Goal: Obtain resource: Obtain resource

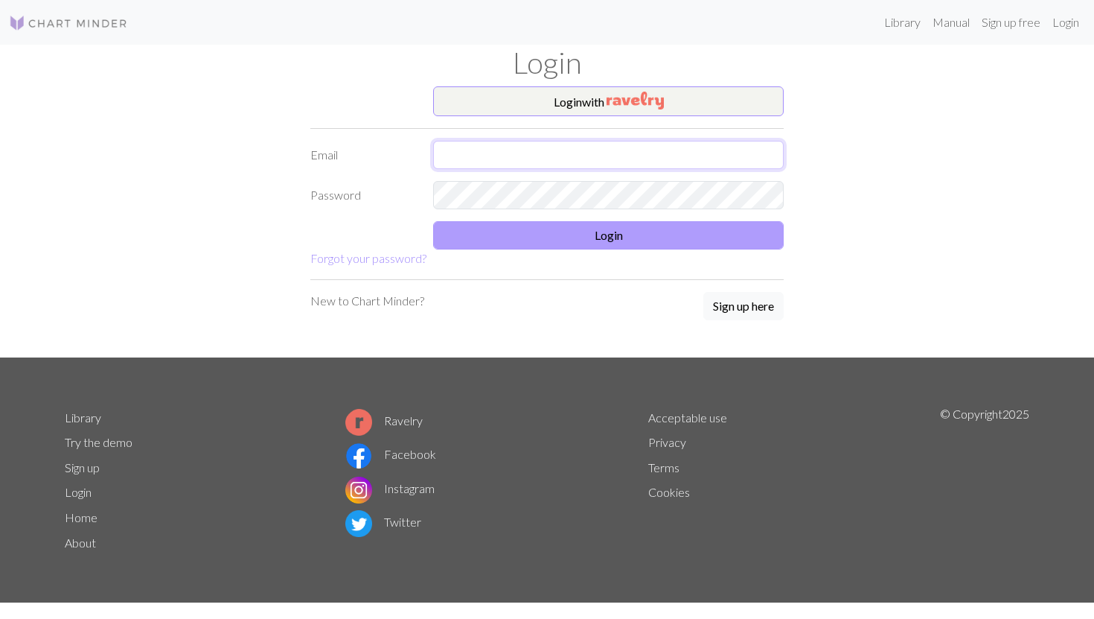
type input "[EMAIL_ADDRESS][DOMAIN_NAME]"
click at [711, 234] on button "Login" at bounding box center [608, 235] width 351 height 28
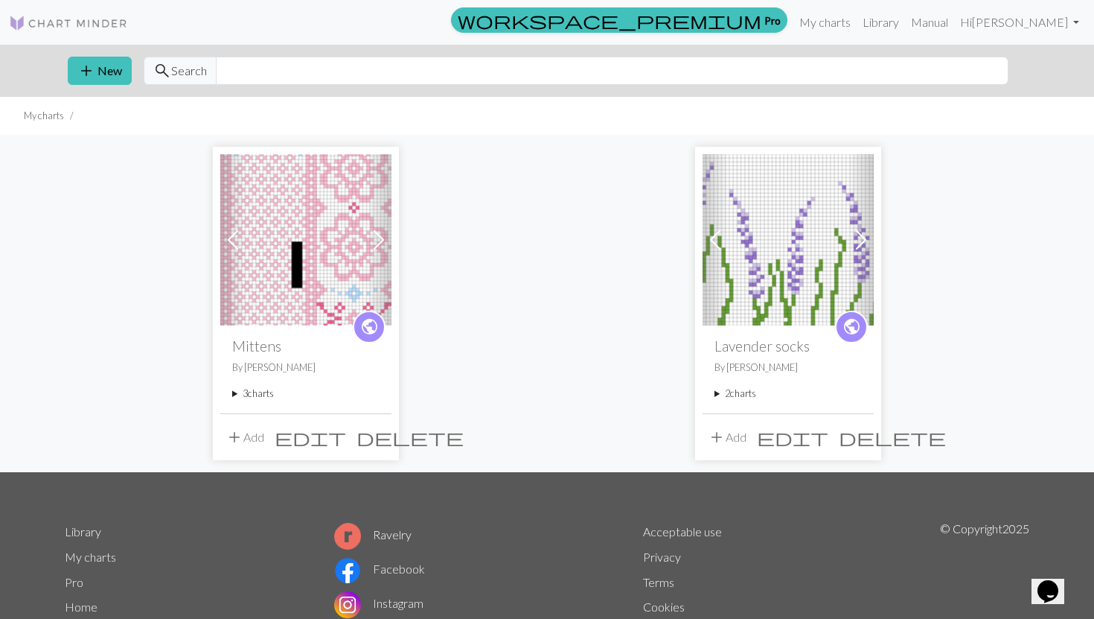
click at [337, 236] on img at bounding box center [305, 239] width 171 height 171
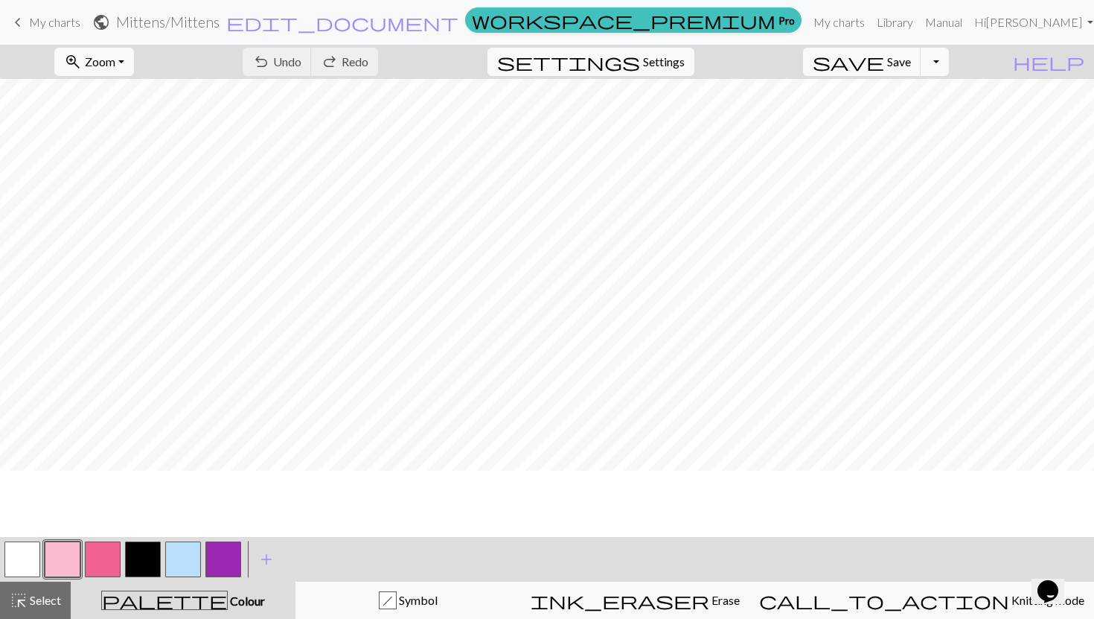
scroll to position [48, 0]
click at [949, 63] on button "Toggle Dropdown" at bounding box center [935, 62] width 28 height 28
click at [921, 118] on button "save_alt Download" at bounding box center [826, 118] width 246 height 24
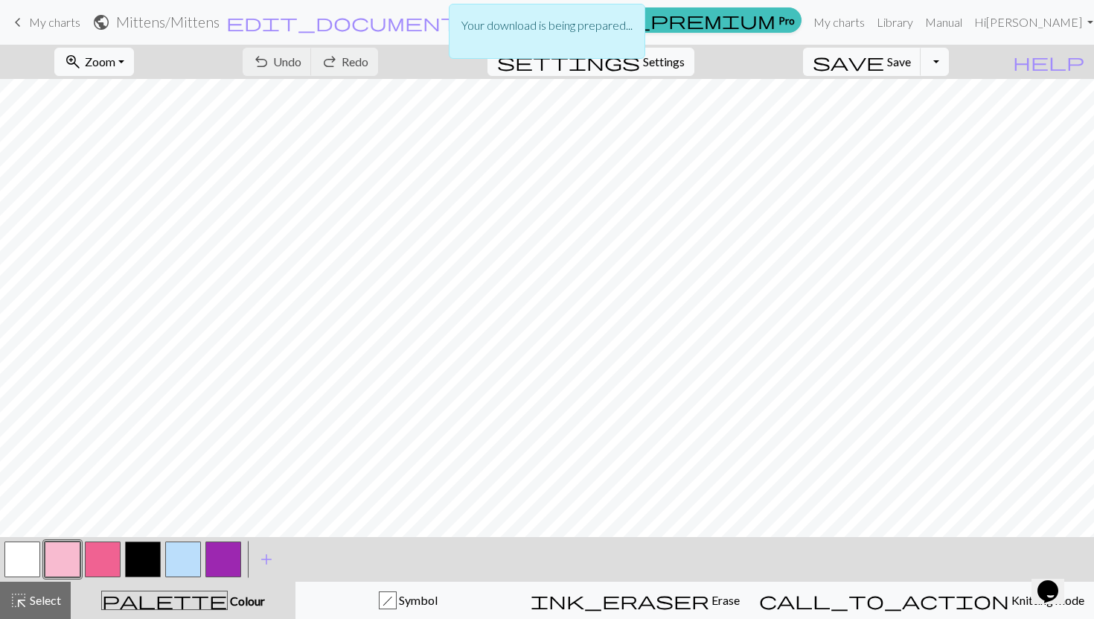
scroll to position [0, 0]
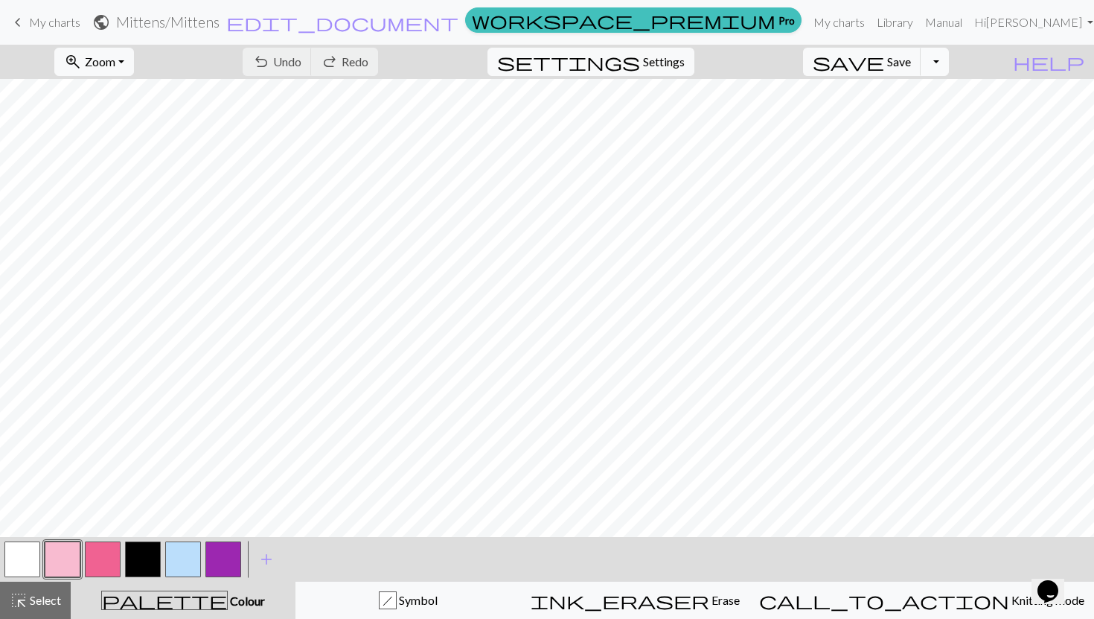
click at [949, 66] on button "Toggle Dropdown" at bounding box center [935, 62] width 28 height 28
click at [922, 115] on button "save_alt Download" at bounding box center [826, 118] width 246 height 24
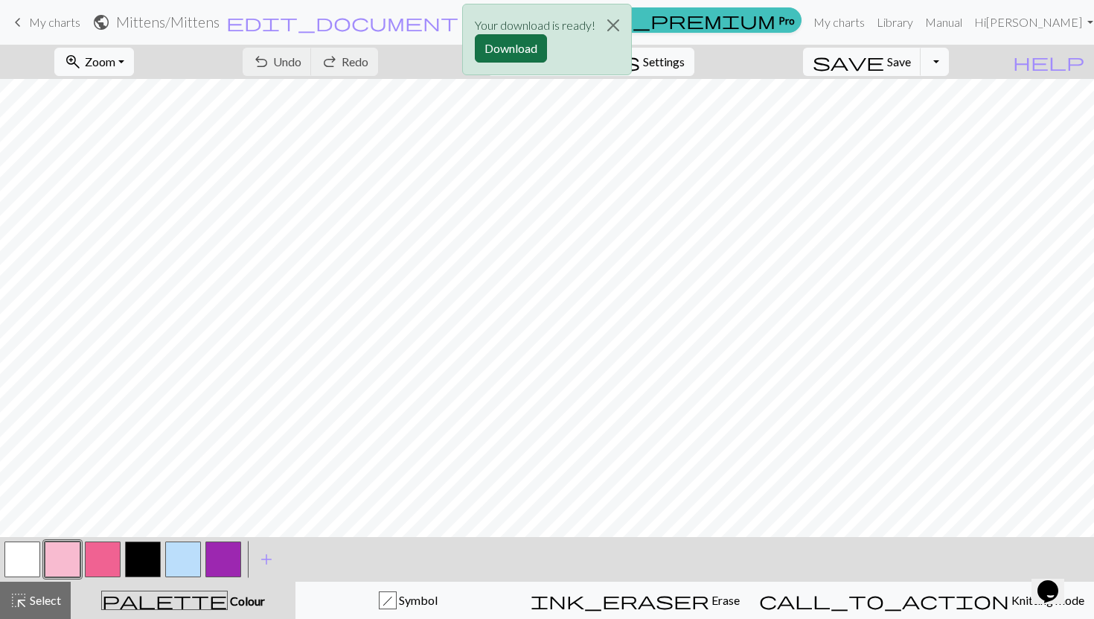
click at [528, 43] on button "Download" at bounding box center [511, 48] width 72 height 28
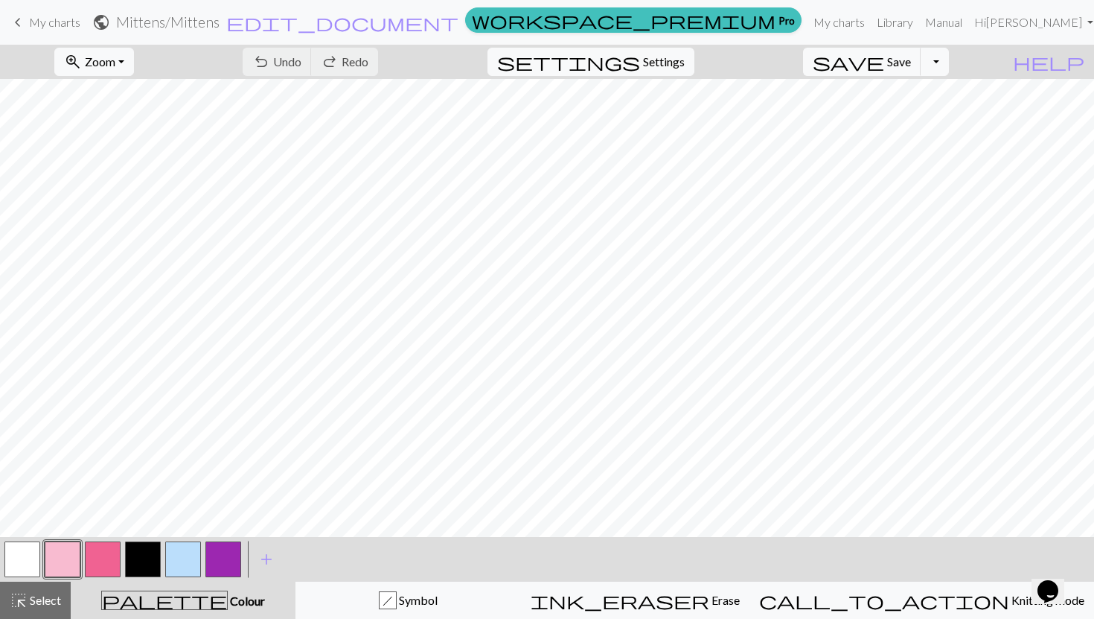
click at [41, 37] on div "keyboard_arrow_left My charts public Mittens / Mittens edit_document Edit setti…" at bounding box center [547, 22] width 1094 height 30
click at [55, 23] on span "My charts" at bounding box center [54, 22] width 51 height 14
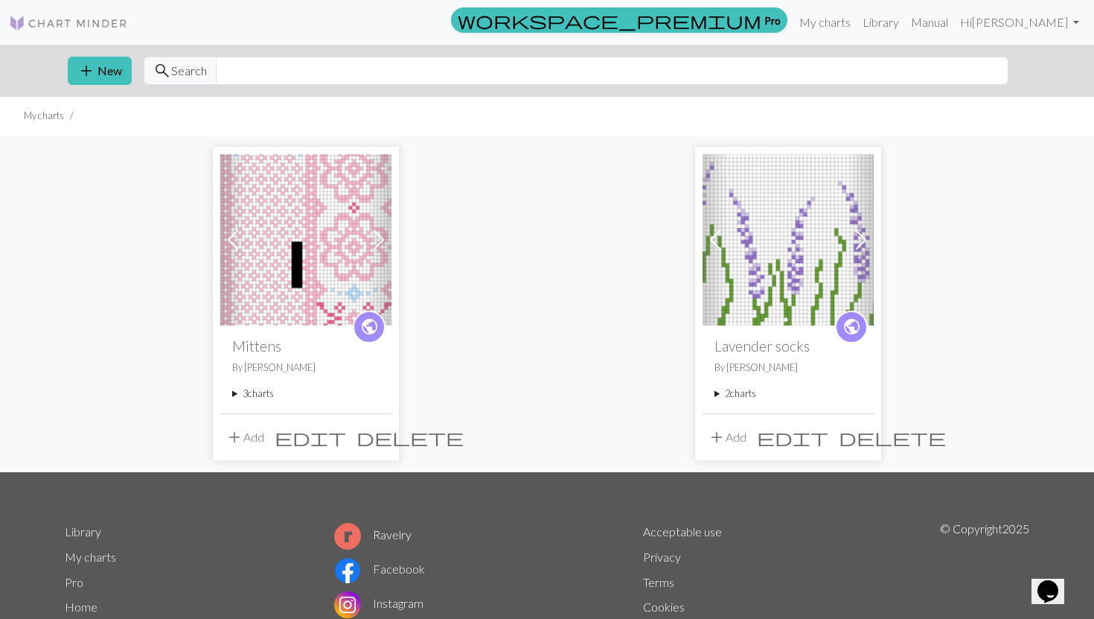
click at [383, 238] on span at bounding box center [379, 240] width 24 height 24
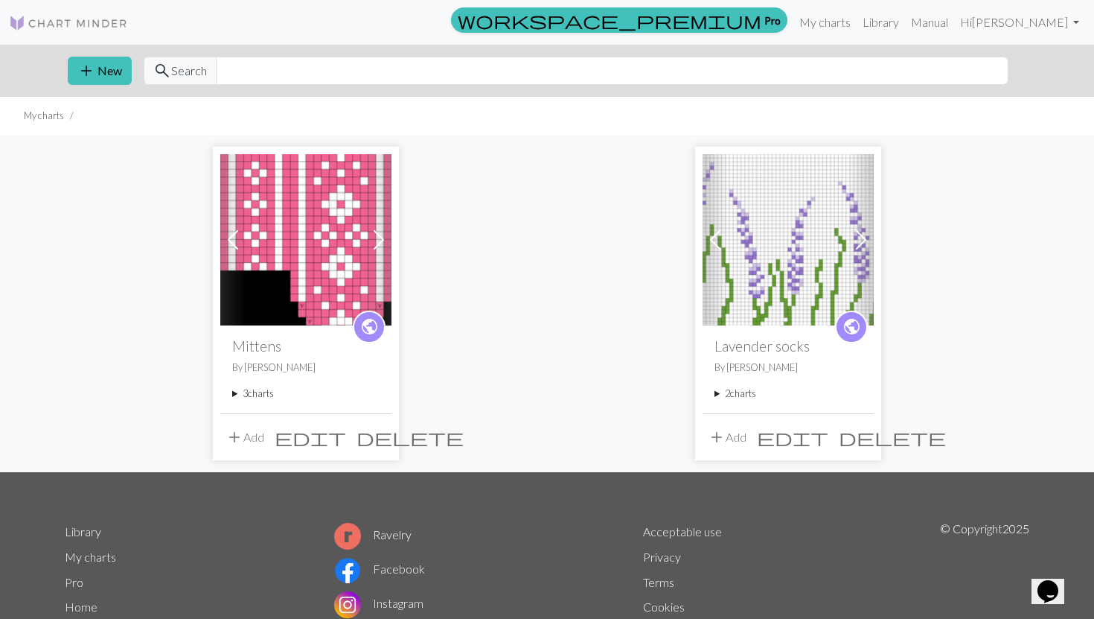
click at [307, 264] on img at bounding box center [305, 239] width 171 height 171
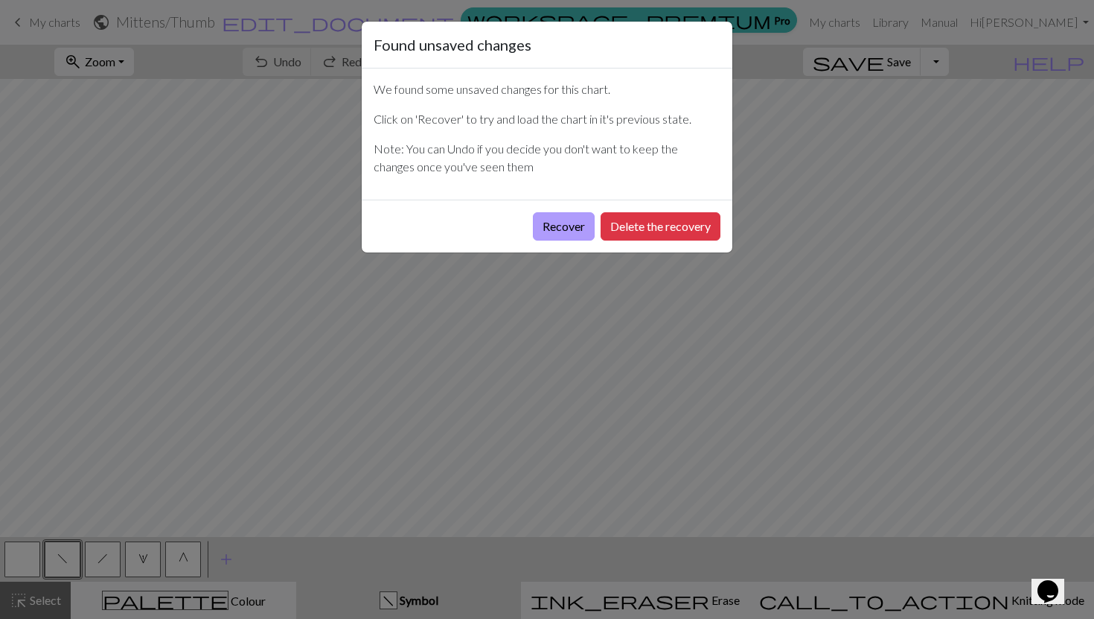
click at [560, 223] on button "Recover" at bounding box center [564, 226] width 62 height 28
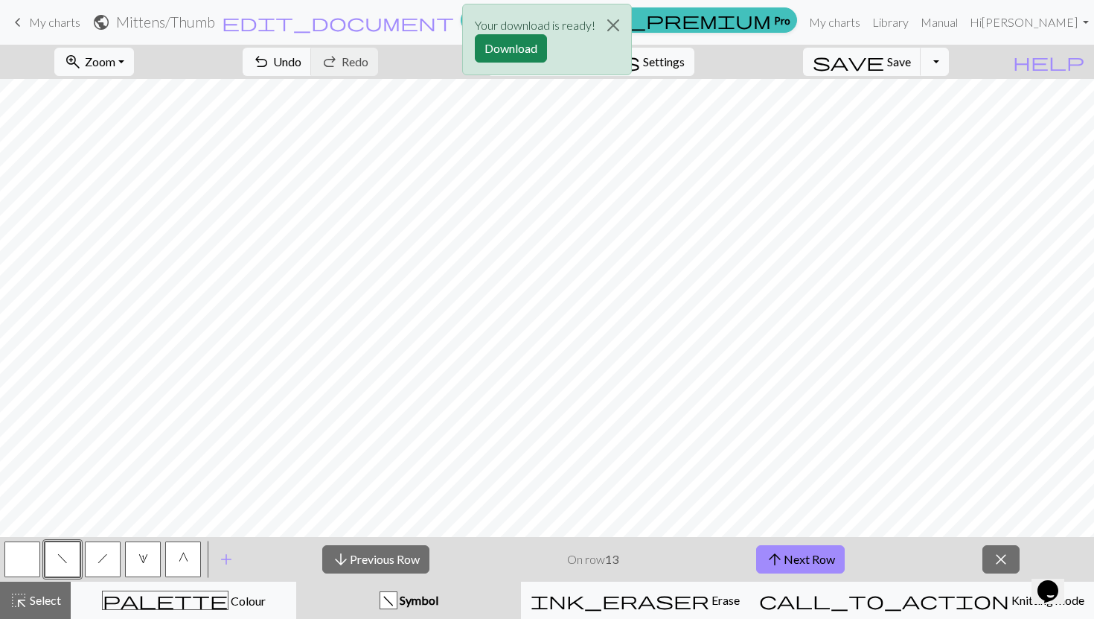
click at [959, 62] on div "Your download is ready! Download" at bounding box center [547, 43] width 1094 height 87
click at [615, 23] on button "Close" at bounding box center [613, 25] width 36 height 42
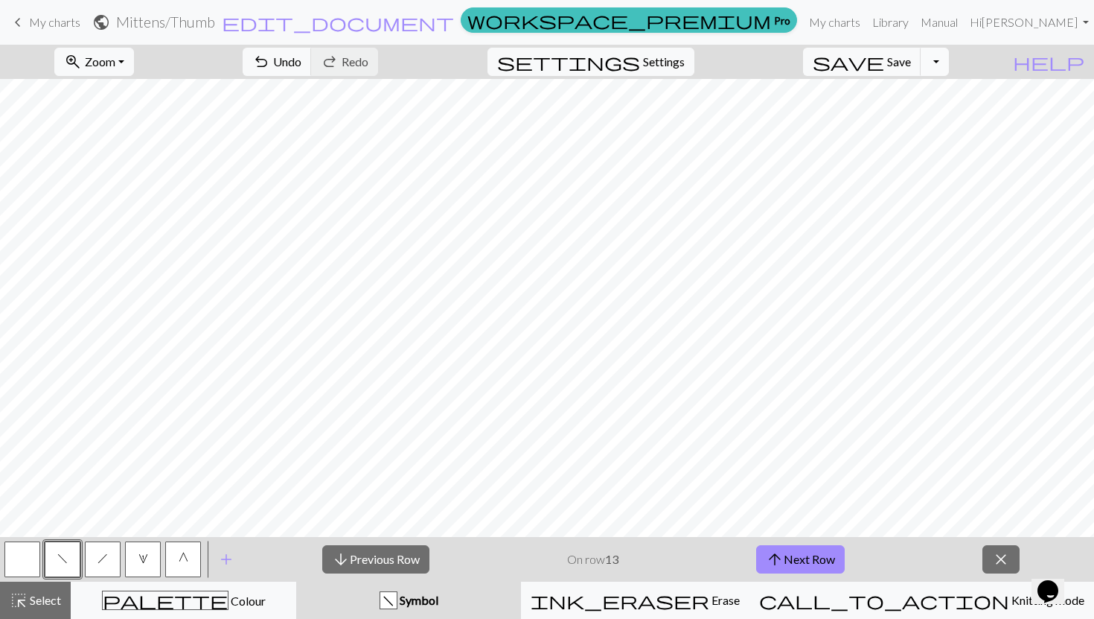
click at [949, 65] on button "Toggle Dropdown" at bounding box center [935, 62] width 28 height 28
click at [933, 117] on button "save_alt Download" at bounding box center [826, 118] width 246 height 24
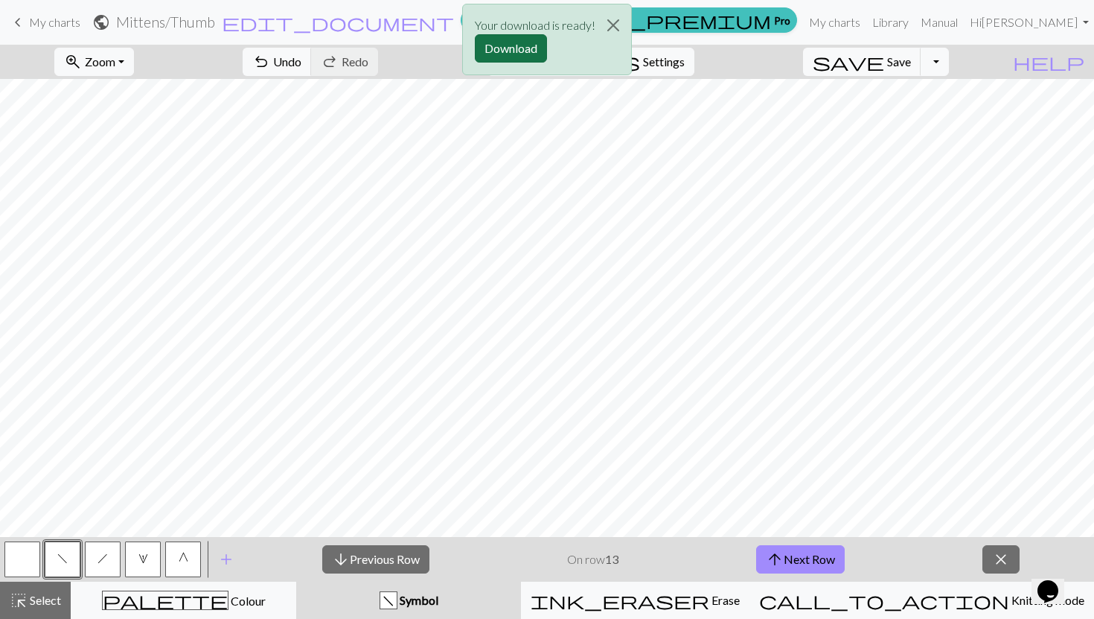
click at [516, 49] on button "Download" at bounding box center [511, 48] width 72 height 28
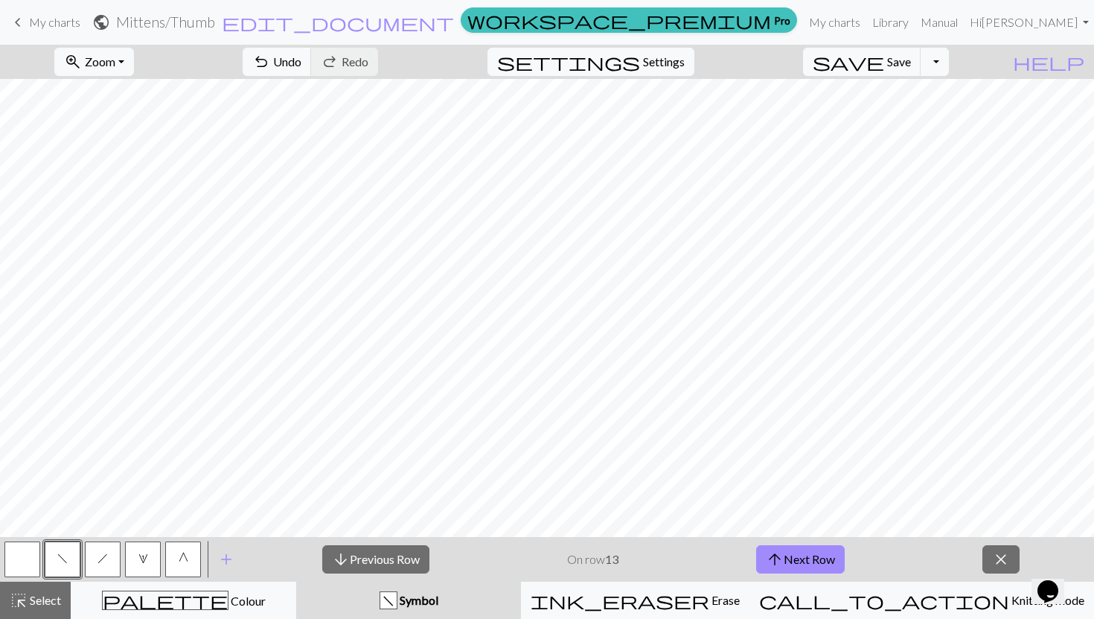
click at [55, 25] on span "My charts" at bounding box center [54, 22] width 51 height 14
click at [911, 63] on span "Save" at bounding box center [899, 61] width 24 height 14
click at [30, 16] on div "Chart saved" at bounding box center [547, 29] width 1094 height 59
click at [19, 21] on span "keyboard_arrow_left" at bounding box center [18, 22] width 18 height 21
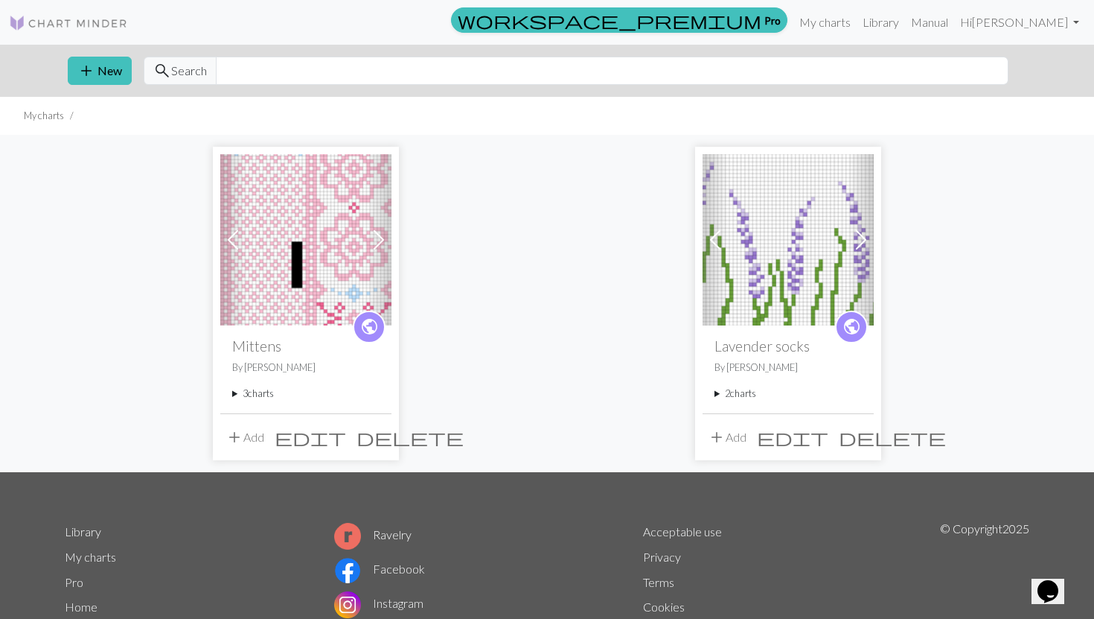
click at [387, 238] on span at bounding box center [379, 240] width 24 height 24
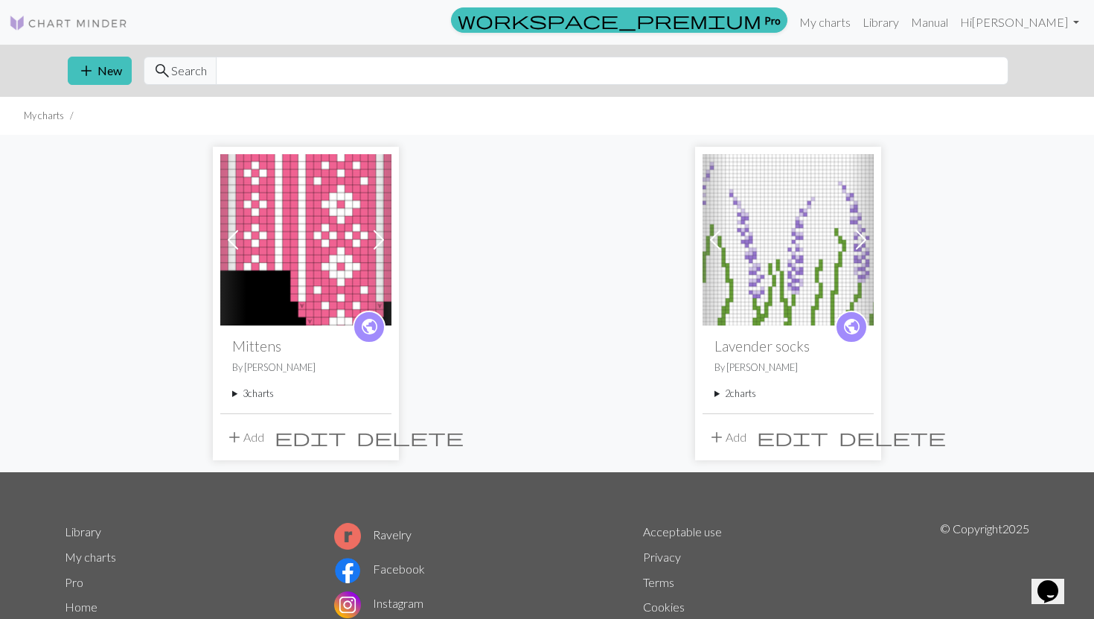
click at [387, 238] on span at bounding box center [379, 240] width 24 height 24
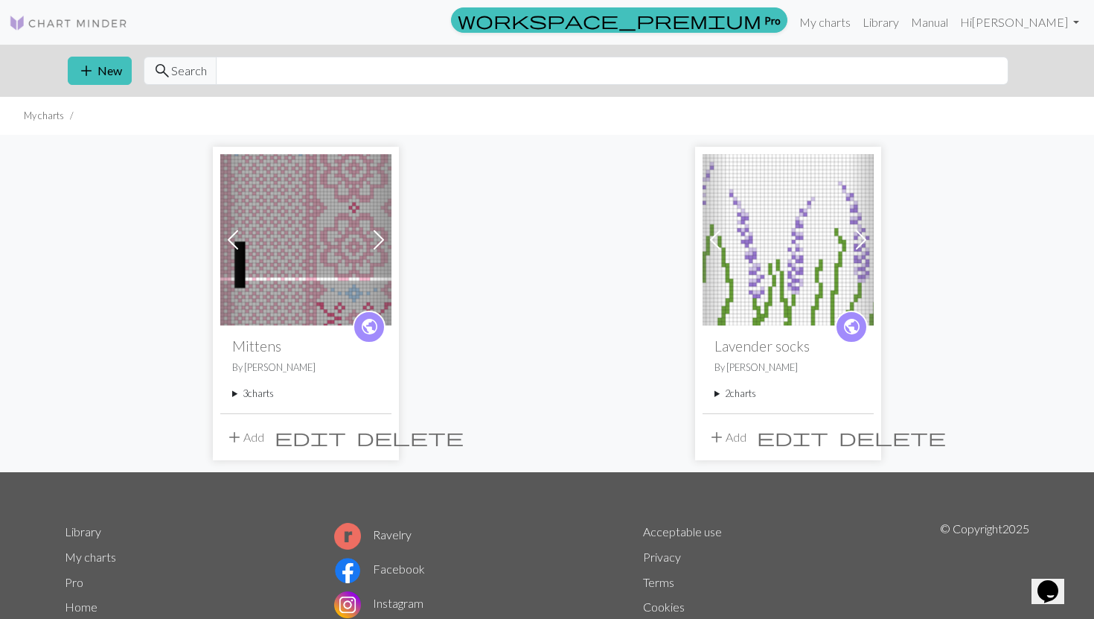
click at [316, 246] on img at bounding box center [305, 239] width 171 height 171
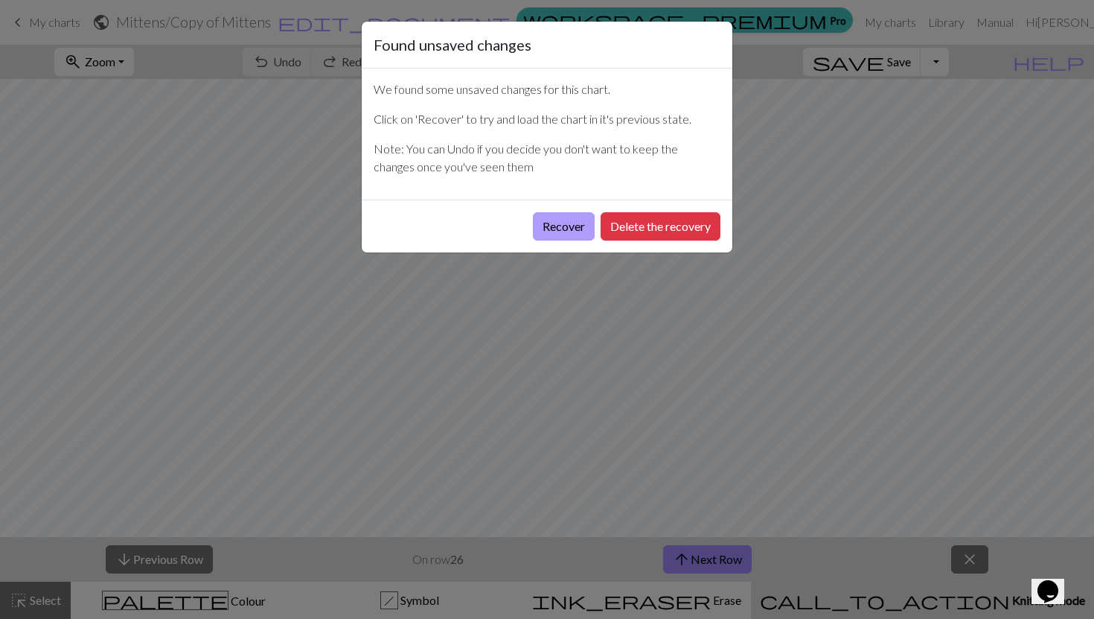
click at [552, 228] on button "Recover" at bounding box center [564, 226] width 62 height 28
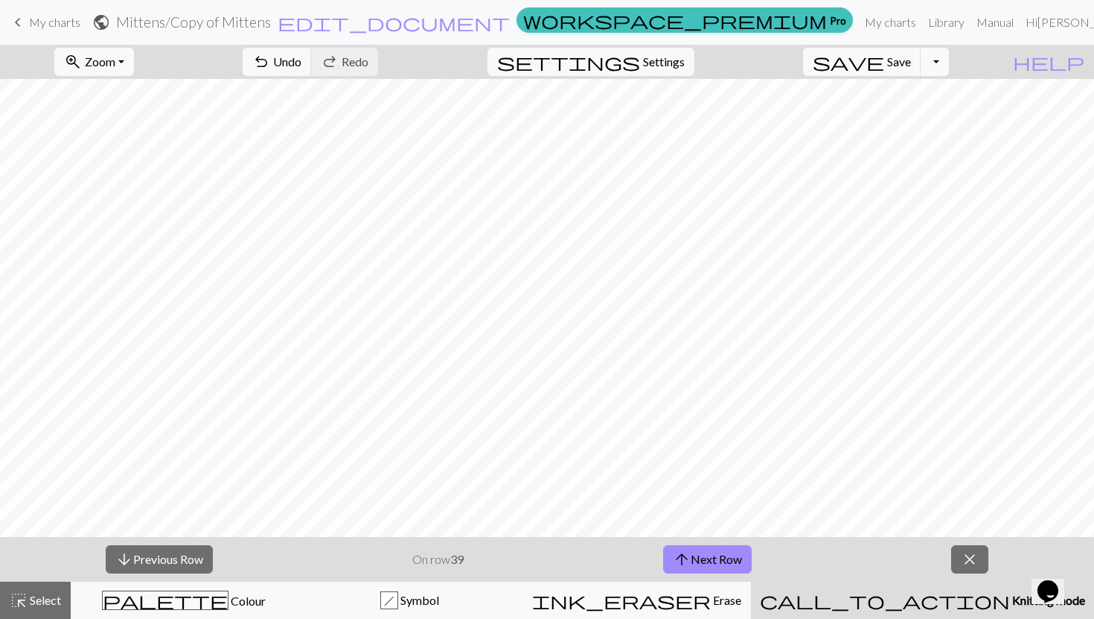
click at [949, 71] on button "Toggle Dropdown" at bounding box center [935, 62] width 28 height 28
click at [957, 42] on nav "keyboard_arrow_left My charts public Mittens / Copy of Mittens edit_document Ed…" at bounding box center [547, 22] width 1094 height 45
click at [968, 561] on span "close" at bounding box center [970, 559] width 18 height 21
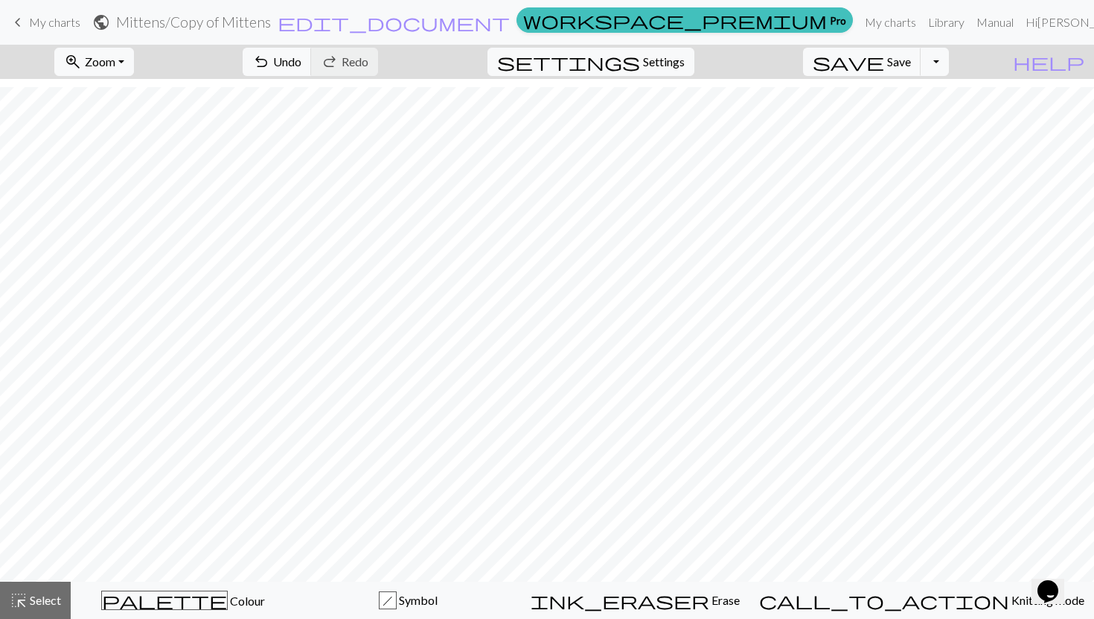
scroll to position [636, 0]
click at [949, 63] on button "Toggle Dropdown" at bounding box center [935, 62] width 28 height 28
click at [925, 126] on button "save_alt Download" at bounding box center [826, 118] width 246 height 24
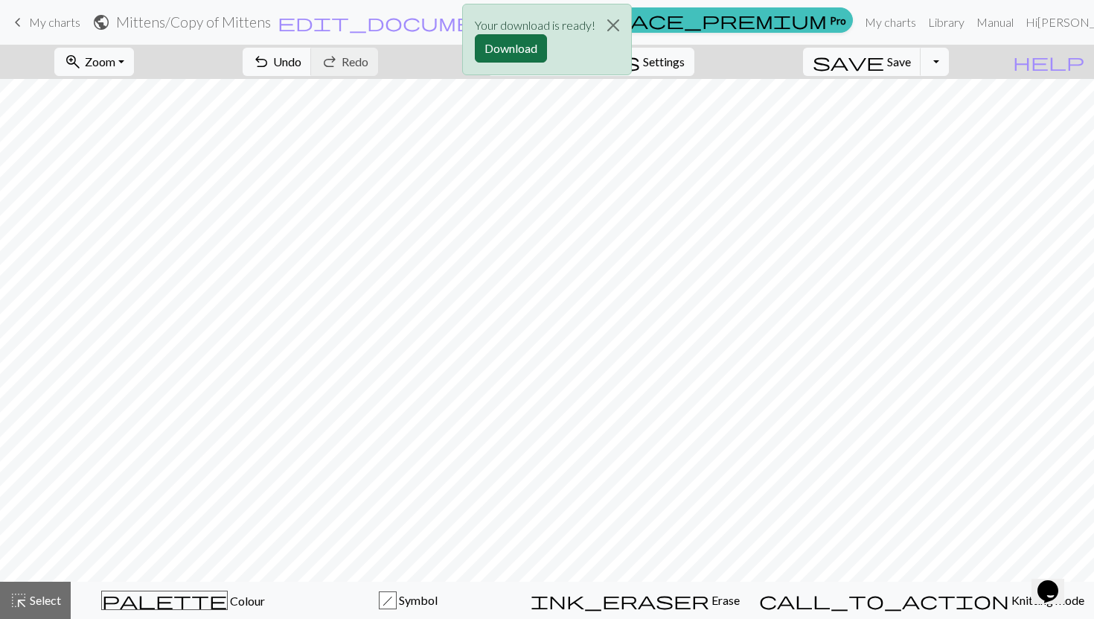
click at [528, 57] on button "Download" at bounding box center [511, 48] width 72 height 28
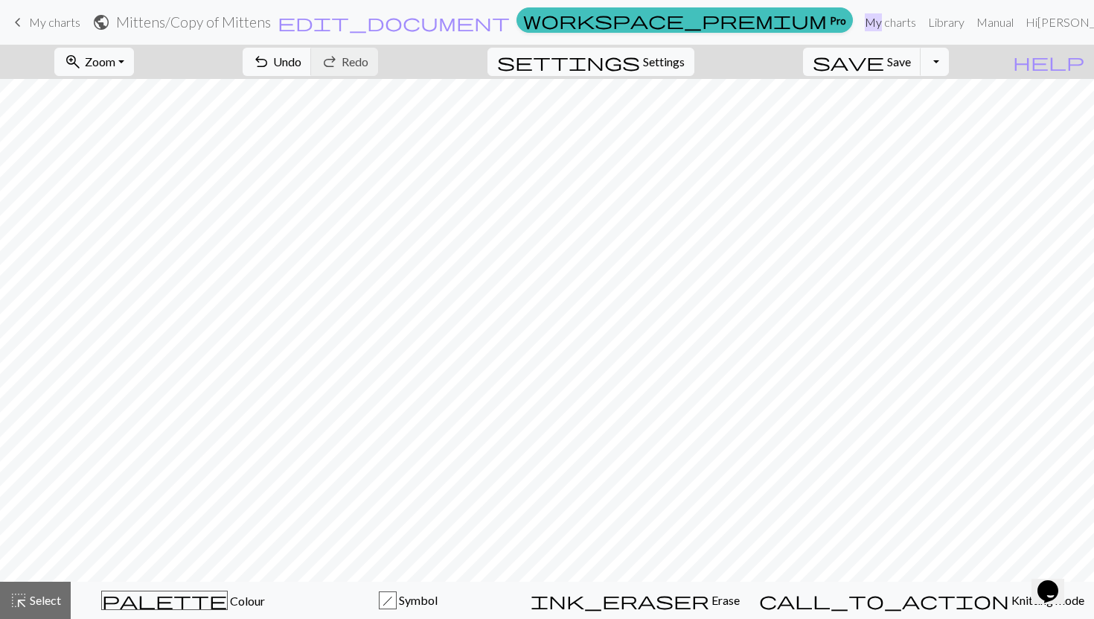
click at [720, 40] on nav "keyboard_arrow_left My charts public Mittens / Copy of Mittens edit_document Ed…" at bounding box center [547, 22] width 1094 height 45
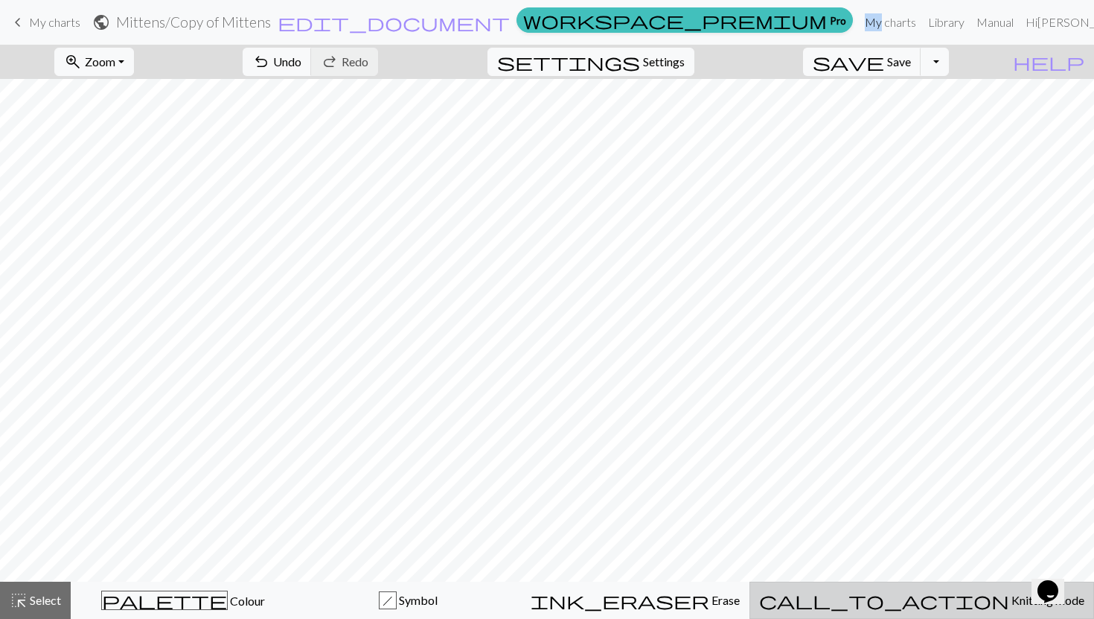
click at [901, 605] on div "call_to_action Knitting mode Knitting mode" at bounding box center [921, 600] width 325 height 18
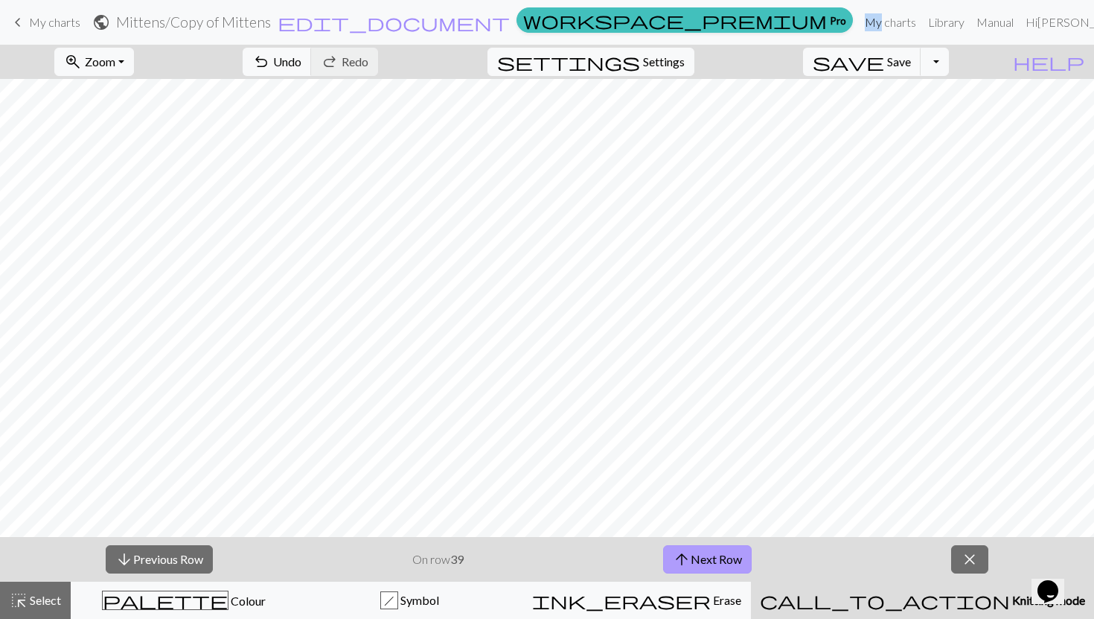
click at [705, 553] on button "arrow_upward Next Row" at bounding box center [707, 559] width 89 height 28
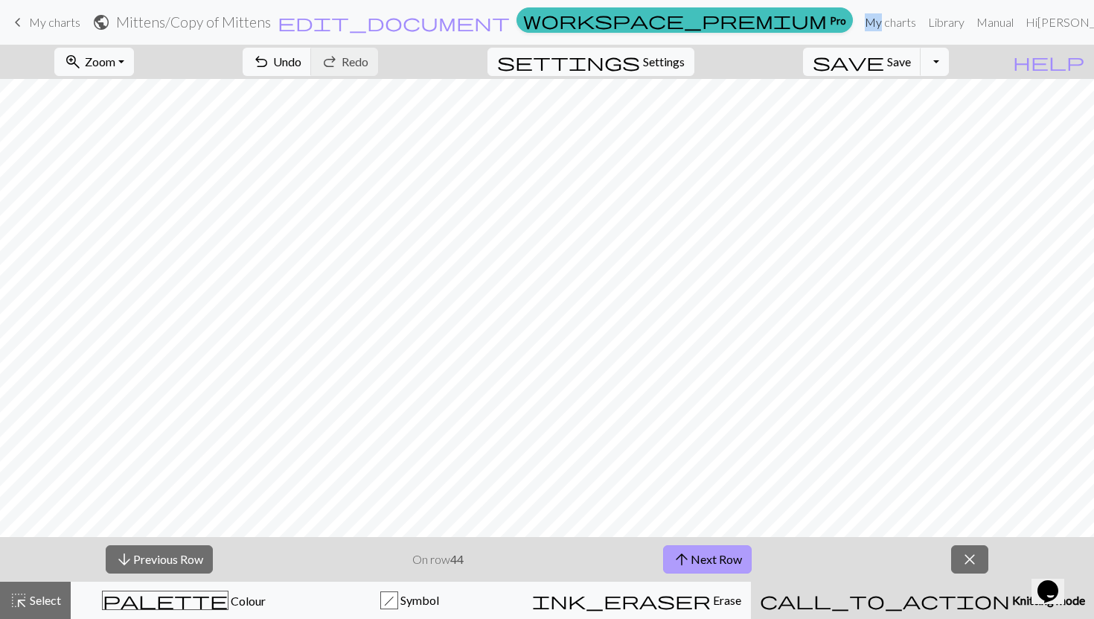
click at [705, 553] on button "arrow_upward Next Row" at bounding box center [707, 559] width 89 height 28
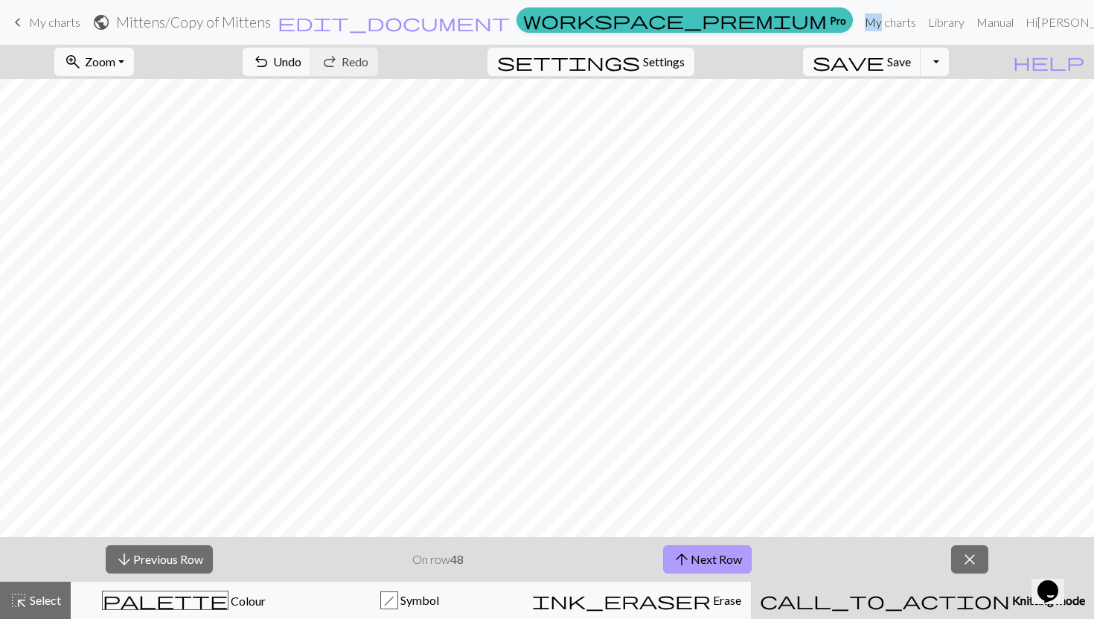
click at [705, 553] on button "arrow_upward Next Row" at bounding box center [707, 559] width 89 height 28
click at [182, 554] on button "arrow_downward Previous Row" at bounding box center [159, 559] width 107 height 28
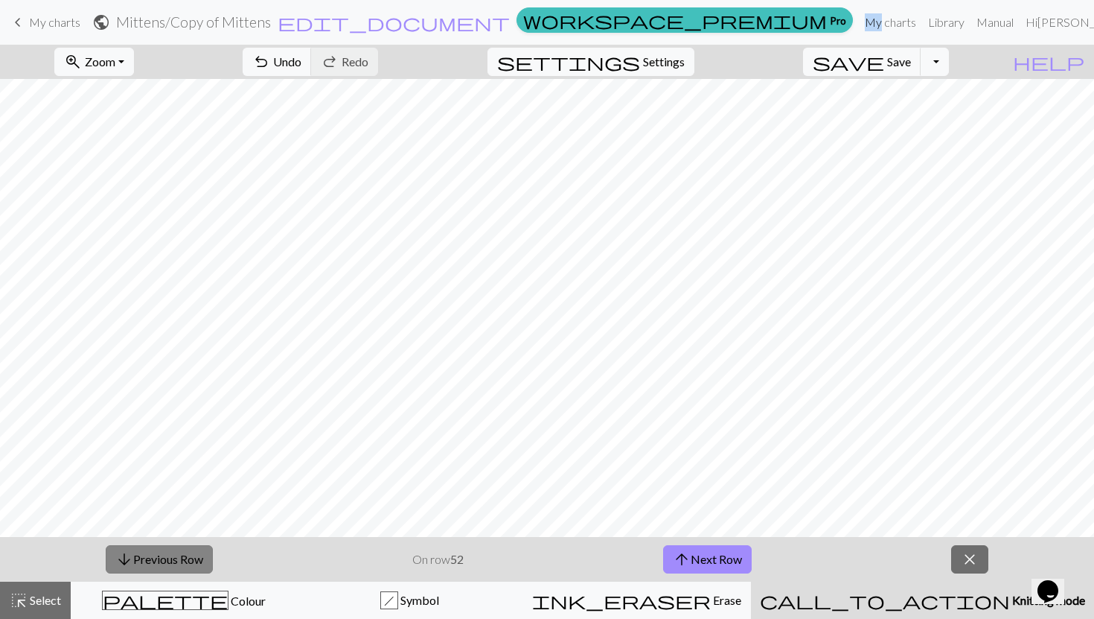
click at [182, 554] on button "arrow_downward Previous Row" at bounding box center [159, 559] width 107 height 28
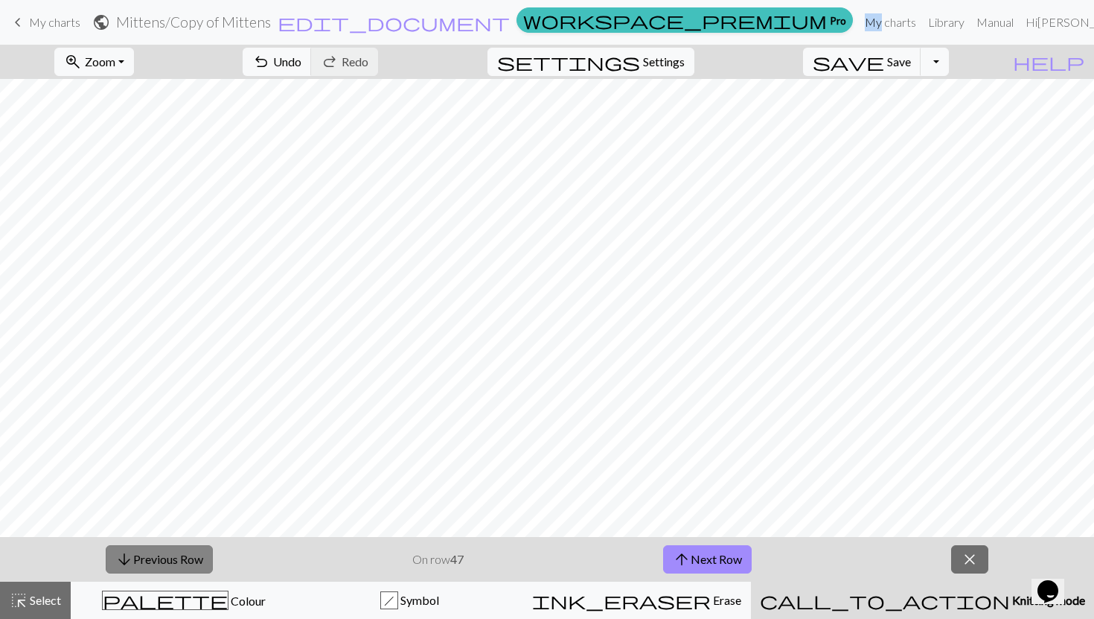
click at [182, 554] on button "arrow_downward Previous Row" at bounding box center [159, 559] width 107 height 28
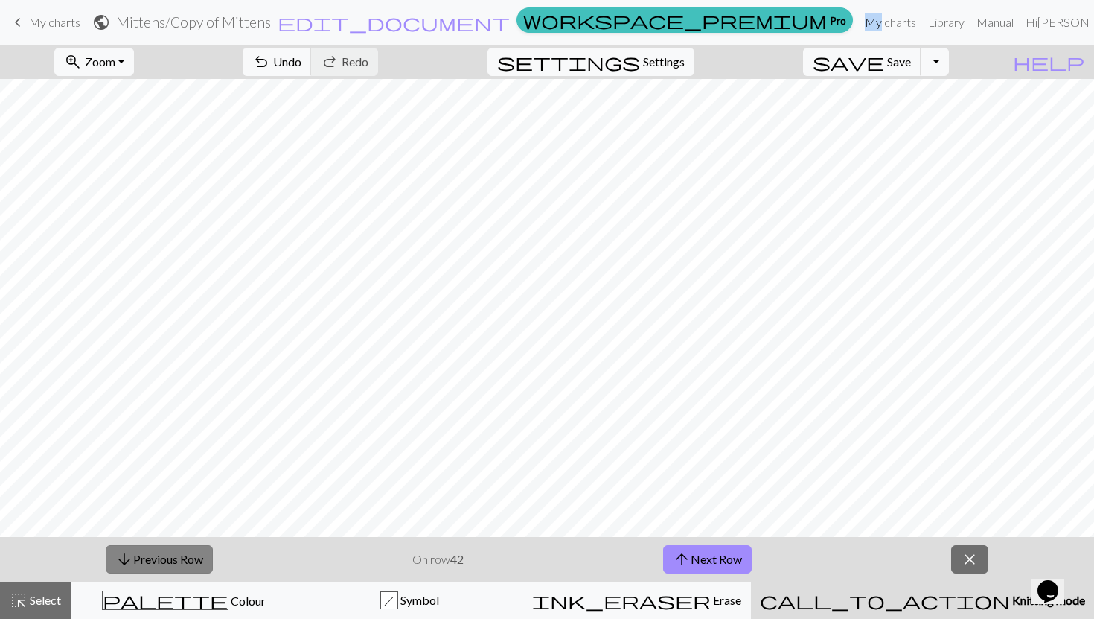
click at [182, 554] on button "arrow_downward Previous Row" at bounding box center [159, 559] width 107 height 28
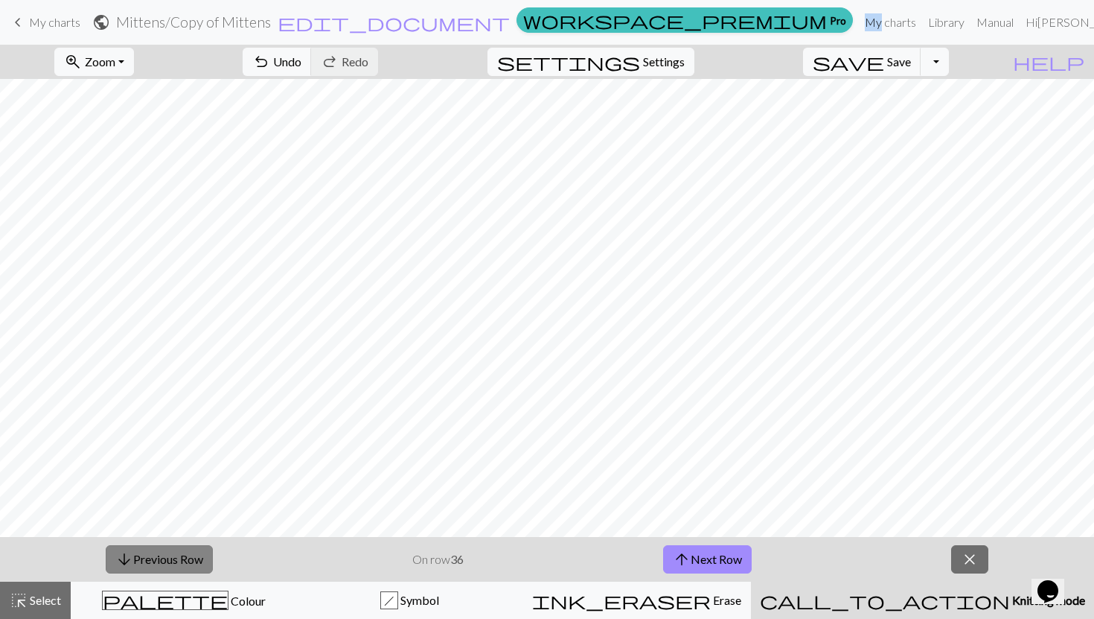
click at [182, 554] on button "arrow_downward Previous Row" at bounding box center [159, 559] width 107 height 28
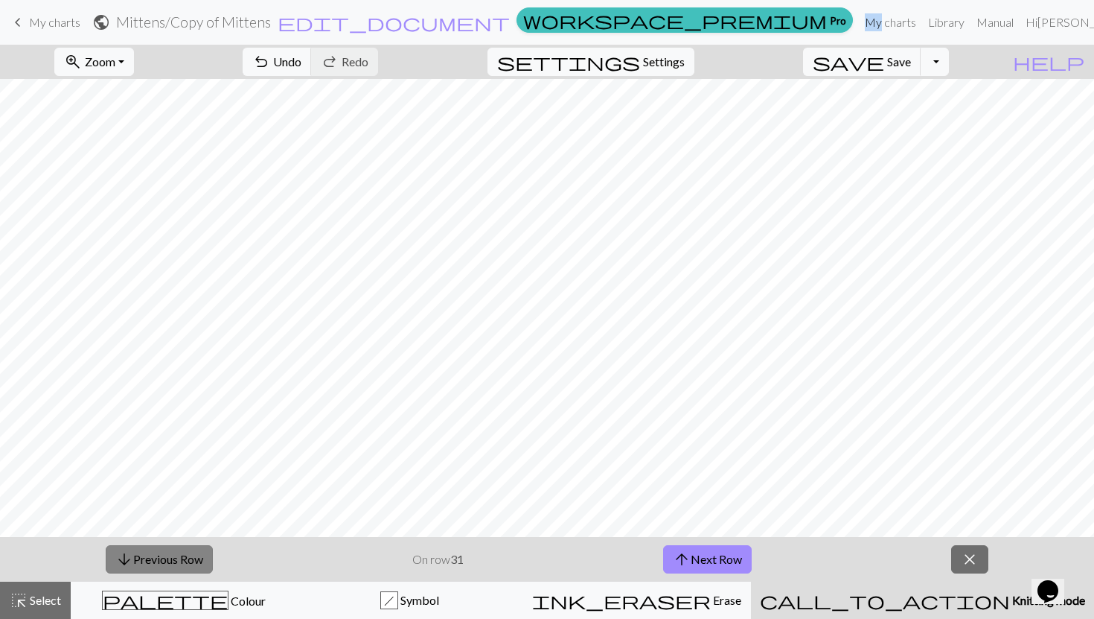
click at [182, 554] on button "arrow_downward Previous Row" at bounding box center [159, 559] width 107 height 28
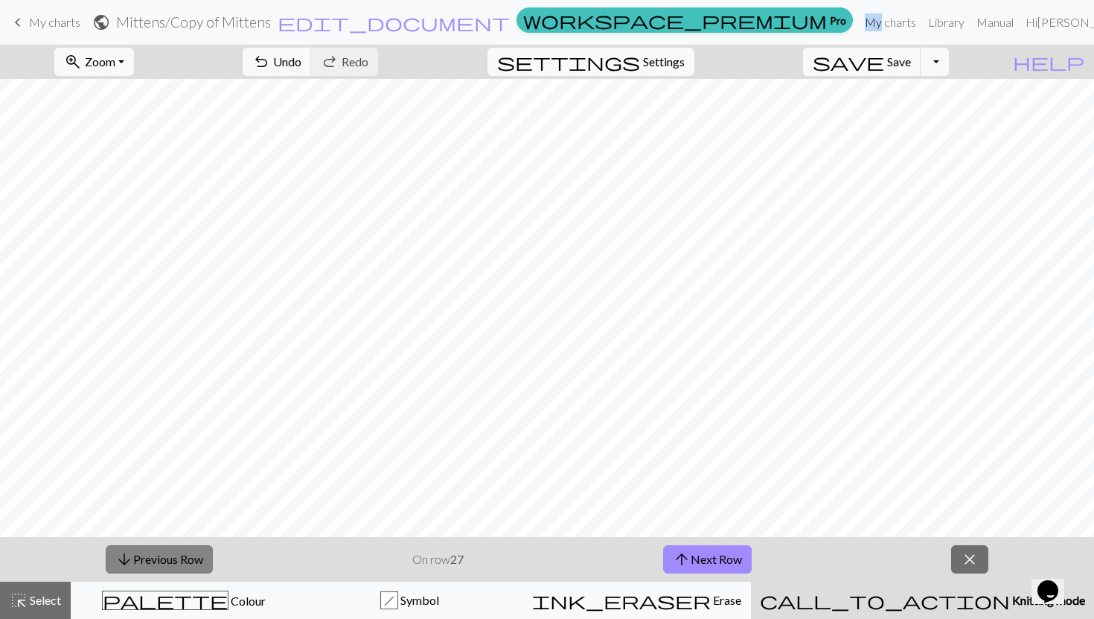
click at [182, 554] on button "arrow_downward Previous Row" at bounding box center [159, 559] width 107 height 28
click at [698, 549] on button "arrow_upward Next Row" at bounding box center [707, 559] width 89 height 28
click at [722, 557] on button "arrow_upward Next Row" at bounding box center [707, 559] width 89 height 28
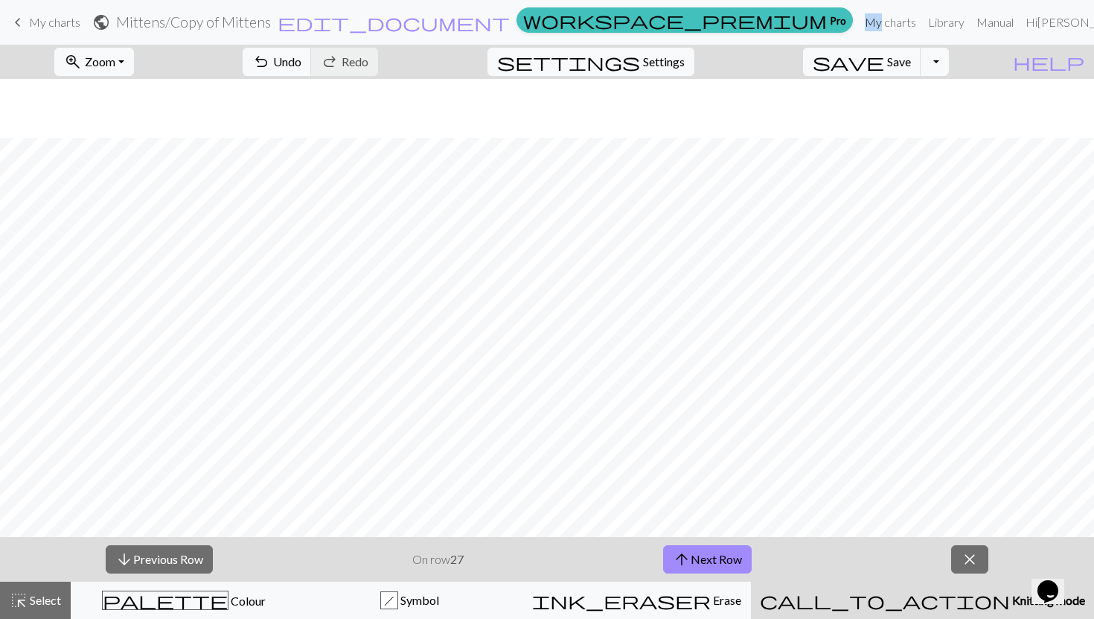
scroll to position [696, 0]
